Goal: Check status: Check status

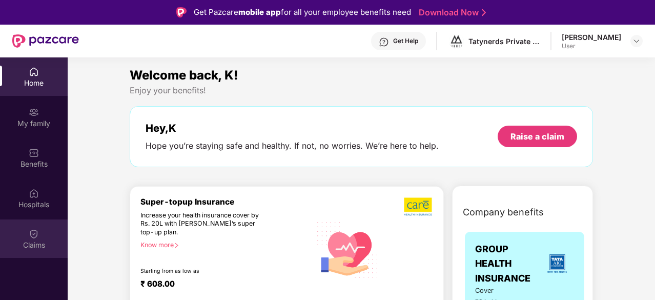
click at [34, 232] on img at bounding box center [34, 234] width 10 height 10
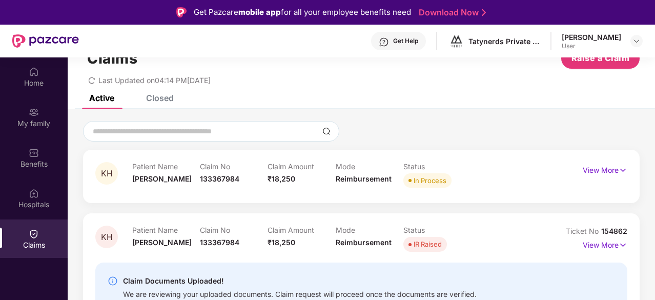
scroll to position [57, 0]
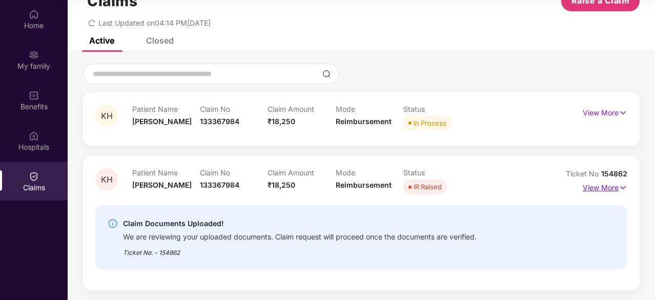
click at [618, 189] on img at bounding box center [622, 187] width 9 height 11
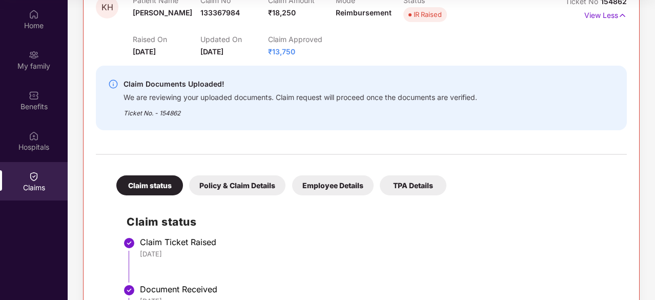
scroll to position [204, 0]
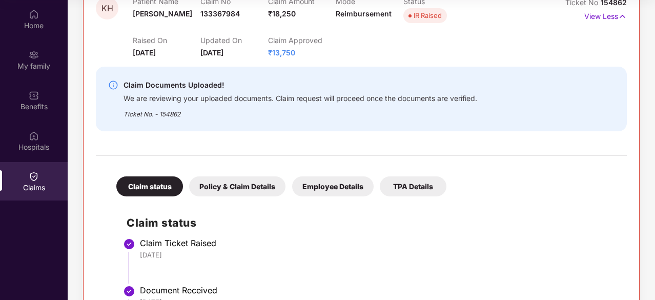
click at [241, 179] on div "Policy & Claim Details" at bounding box center [237, 186] width 96 height 20
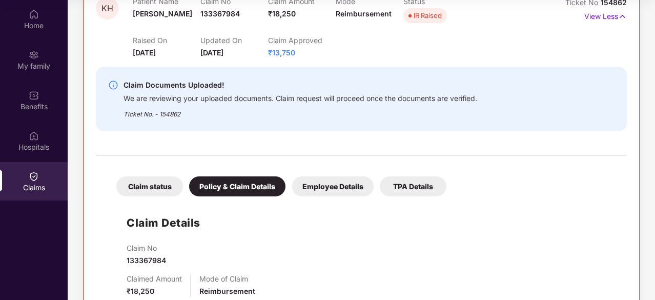
click at [325, 188] on div "Employee Details" at bounding box center [332, 186] width 81 height 20
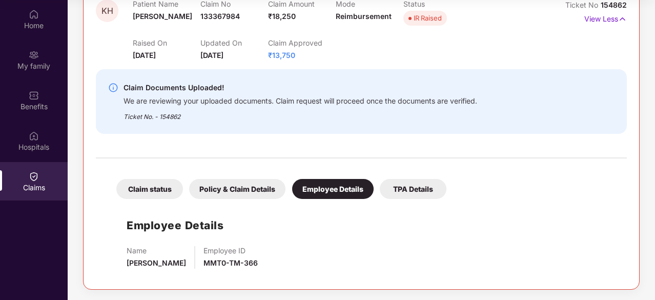
scroll to position [201, 0]
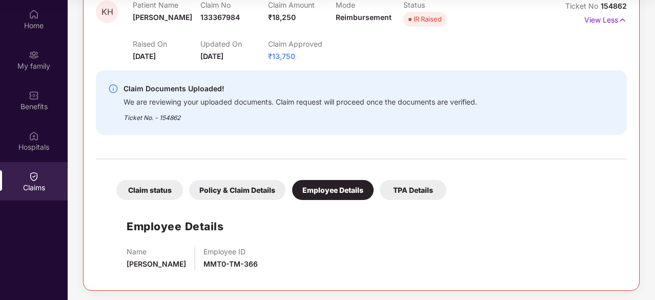
click at [426, 182] on div "TPA Details" at bounding box center [413, 190] width 67 height 20
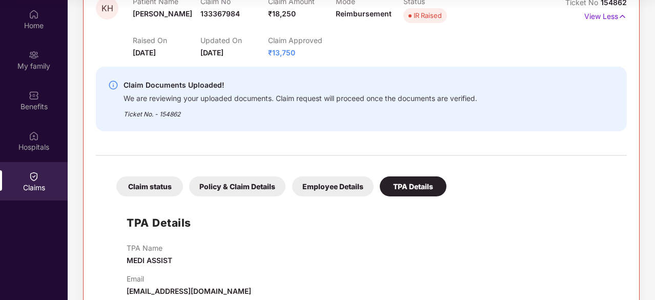
click at [147, 182] on div "Claim status" at bounding box center [149, 186] width 67 height 20
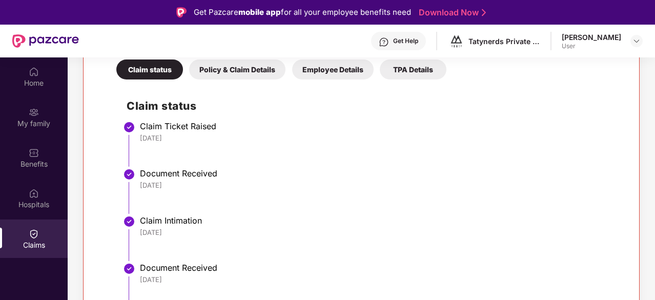
scroll to position [379, 0]
